Goal: Task Accomplishment & Management: Manage account settings

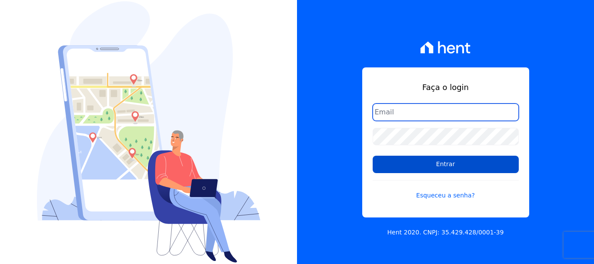
type input "[PERSON_NAME][EMAIL_ADDRESS][DOMAIN_NAME]"
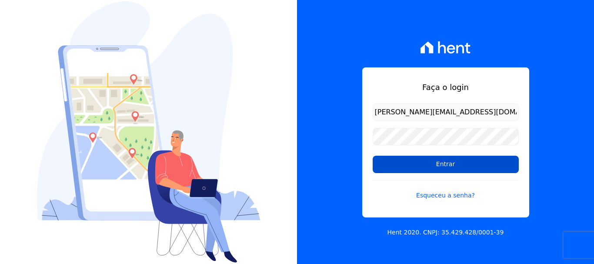
click at [420, 165] on input "Entrar" at bounding box center [446, 164] width 146 height 17
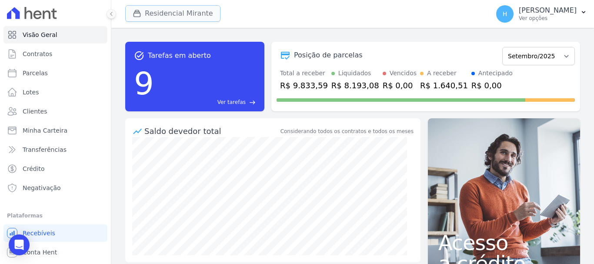
click at [176, 13] on button "Residencial Mirante" at bounding box center [172, 13] width 95 height 17
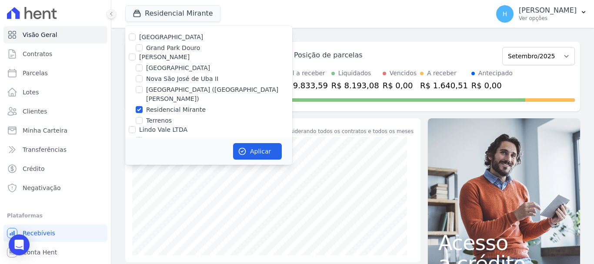
click at [175, 105] on label "Residencial Mirante" at bounding box center [176, 109] width 60 height 9
click at [143, 106] on input "Residencial Mirante" at bounding box center [139, 109] width 7 height 7
checkbox input "false"
click at [150, 116] on label "Terrenos" at bounding box center [159, 120] width 26 height 9
click at [143, 117] on input "Terrenos" at bounding box center [139, 120] width 7 height 7
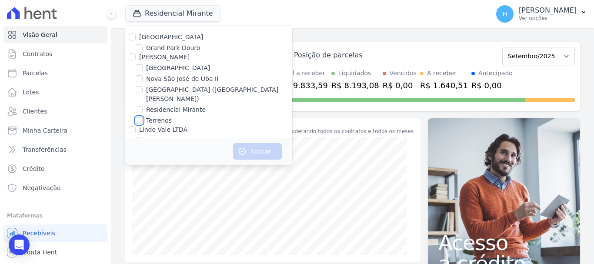
checkbox input "true"
click at [250, 147] on button "Aplicar" at bounding box center [257, 151] width 49 height 17
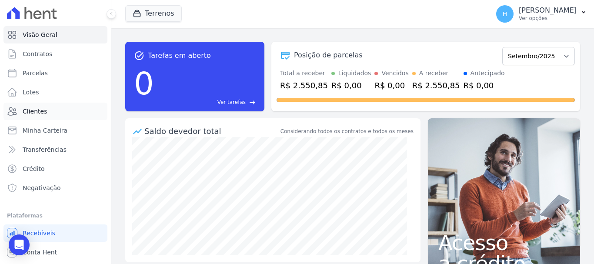
click at [28, 109] on span "Clientes" at bounding box center [35, 111] width 24 height 9
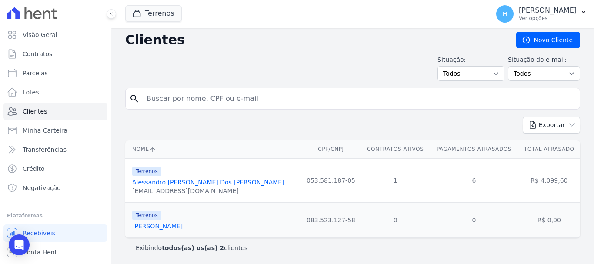
scroll to position [4, 0]
click at [195, 183] on link "Alessandro [PERSON_NAME] Dos [PERSON_NAME]" at bounding box center [208, 181] width 152 height 7
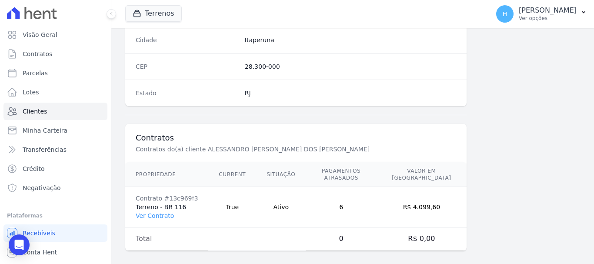
scroll to position [549, 0]
click at [158, 211] on link "Ver Contrato" at bounding box center [155, 214] width 38 height 7
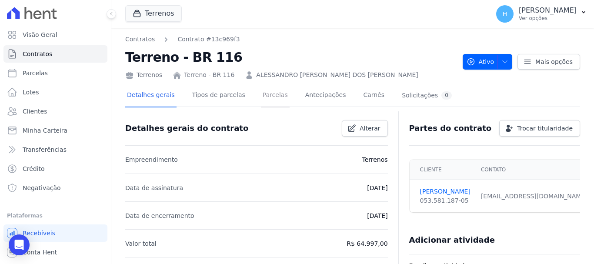
click at [261, 95] on link "Parcelas" at bounding box center [275, 95] width 29 height 23
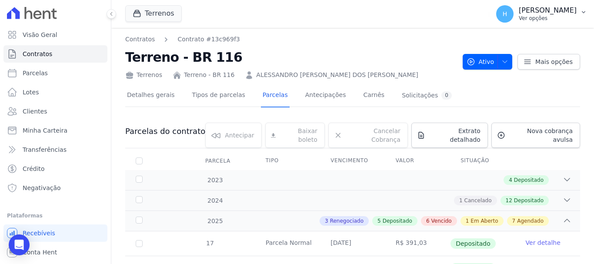
click at [580, 10] on icon "button" at bounding box center [583, 12] width 7 height 7
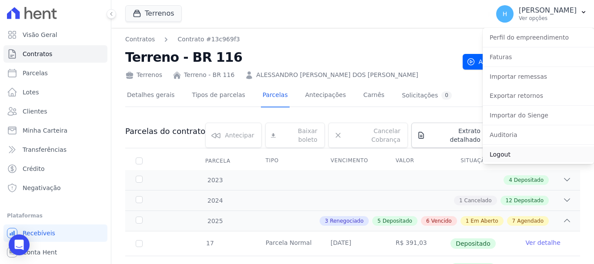
click at [507, 153] on link "Logout" at bounding box center [538, 154] width 111 height 16
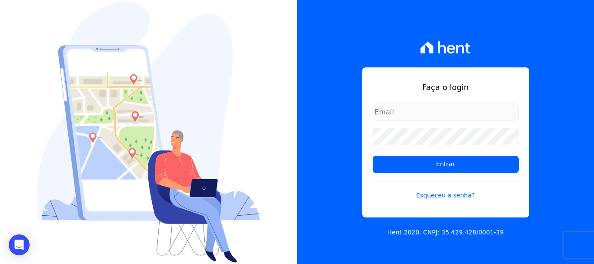
type input "[PERSON_NAME][EMAIL_ADDRESS][DOMAIN_NAME]"
